Goal: Transaction & Acquisition: Purchase product/service

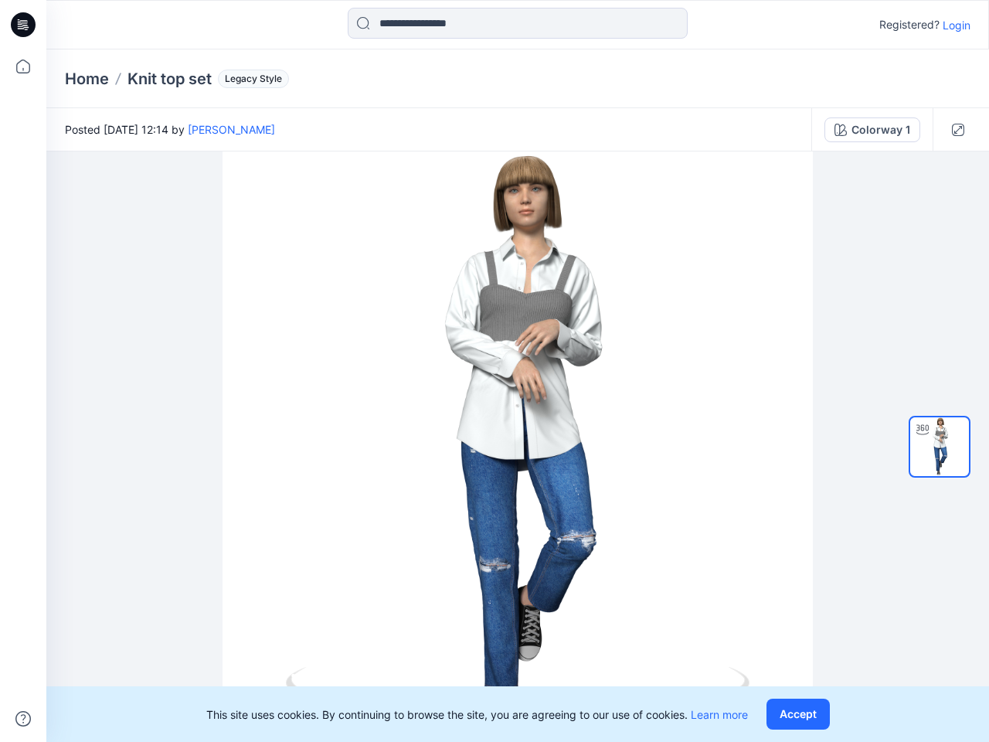
click at [494, 371] on div at bounding box center [517, 446] width 942 height 590
click at [24, 25] on icon at bounding box center [25, 25] width 6 height 1
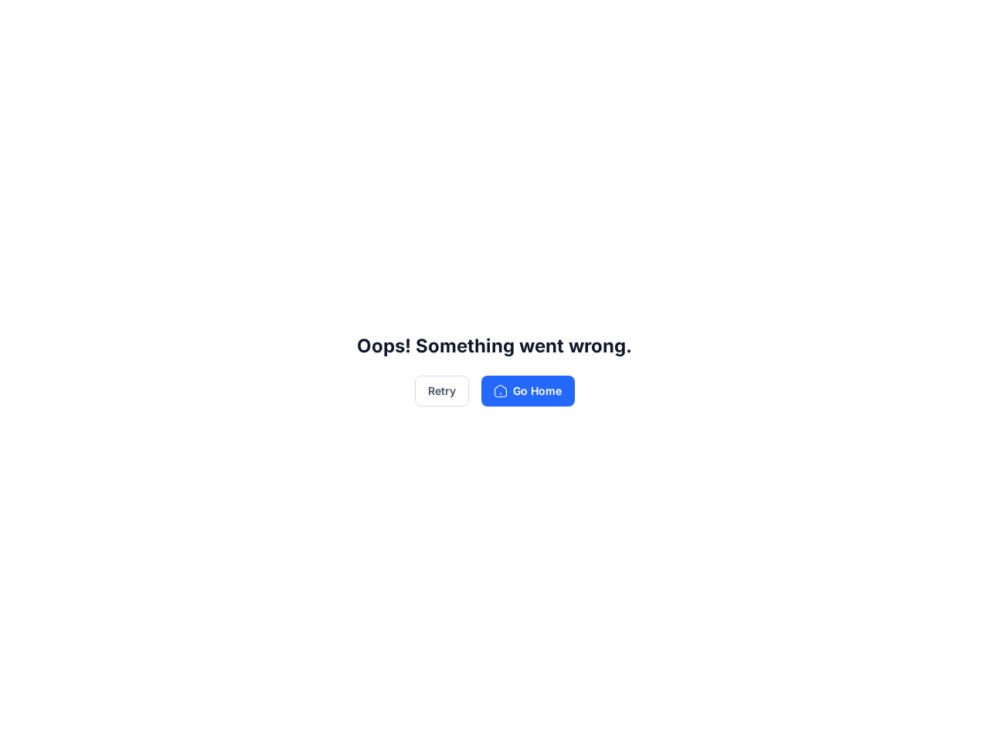
click at [23, 66] on div "Oops! Something went wrong. Retry Go Home" at bounding box center [494, 371] width 989 height 742
click at [23, 718] on div "Oops! Something went wrong. Retry Go Home" at bounding box center [494, 371] width 989 height 742
click at [518, 23] on div "Oops! Something went wrong. Retry Go Home" at bounding box center [494, 371] width 989 height 742
click at [956, 25] on div "Oops! Something went wrong. Retry Go Home" at bounding box center [494, 371] width 989 height 742
click at [87, 79] on div "Oops! Something went wrong. Retry Go Home" at bounding box center [494, 371] width 989 height 742
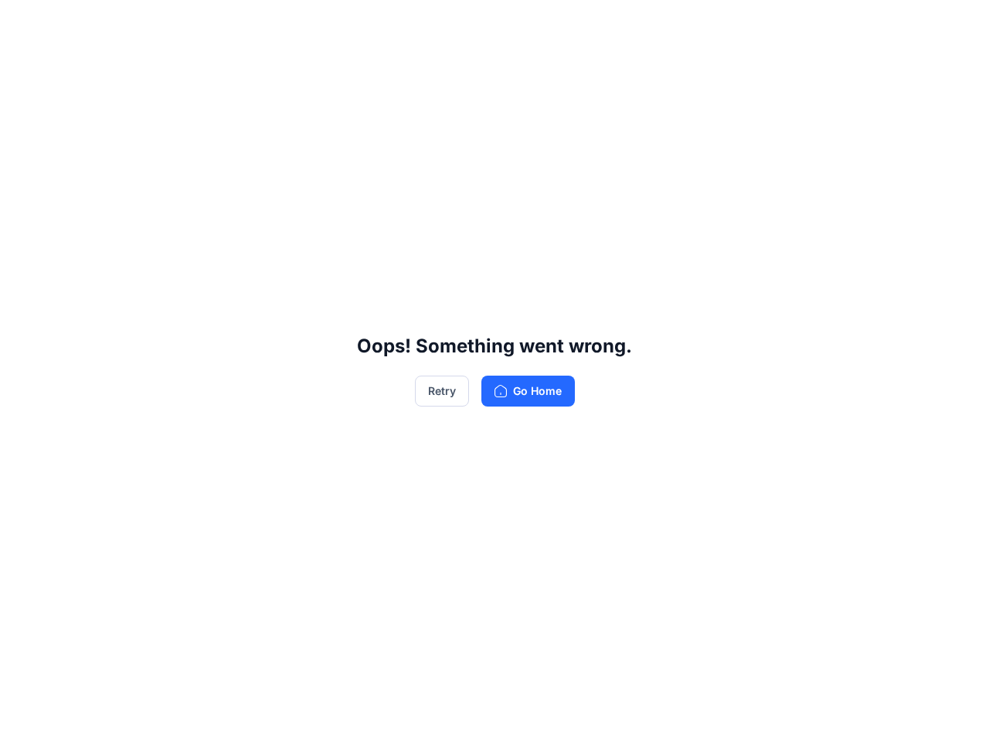
click at [169, 79] on div "Oops! Something went wrong. Retry Go Home" at bounding box center [494, 371] width 989 height 742
click at [250, 79] on div "Oops! Something went wrong. Retry Go Home" at bounding box center [494, 371] width 989 height 742
click at [216, 129] on div "Oops! Something went wrong. Retry Go Home" at bounding box center [494, 371] width 989 height 742
